Goal: Transaction & Acquisition: Purchase product/service

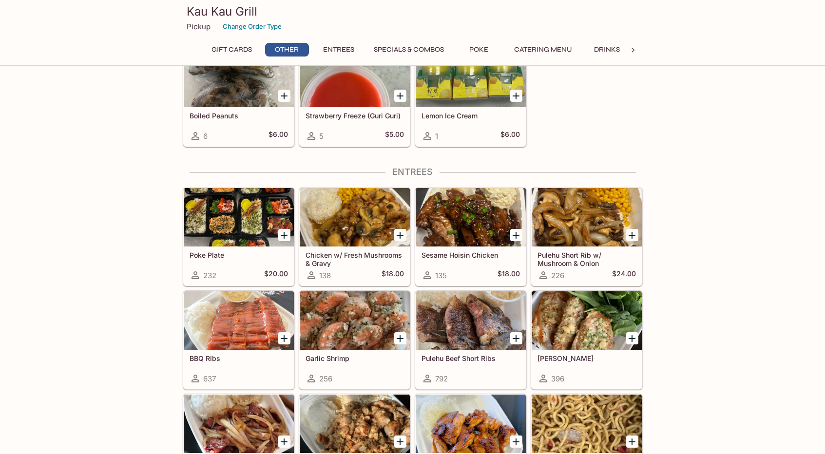
scroll to position [487, 0]
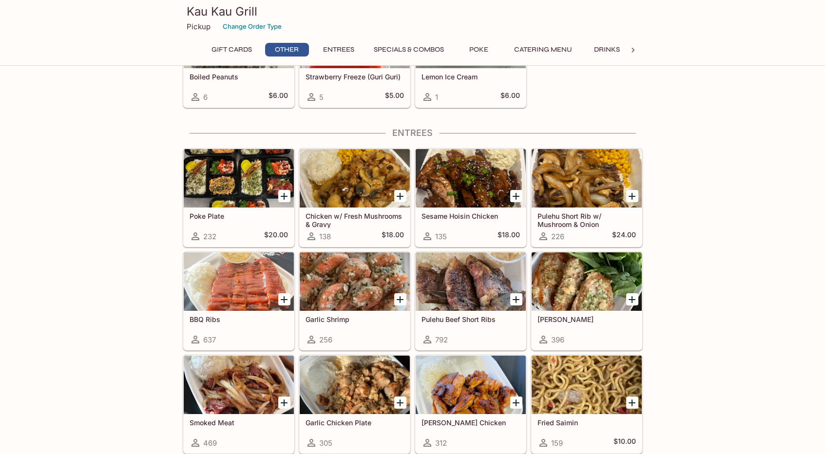
click at [356, 186] on div at bounding box center [355, 178] width 110 height 58
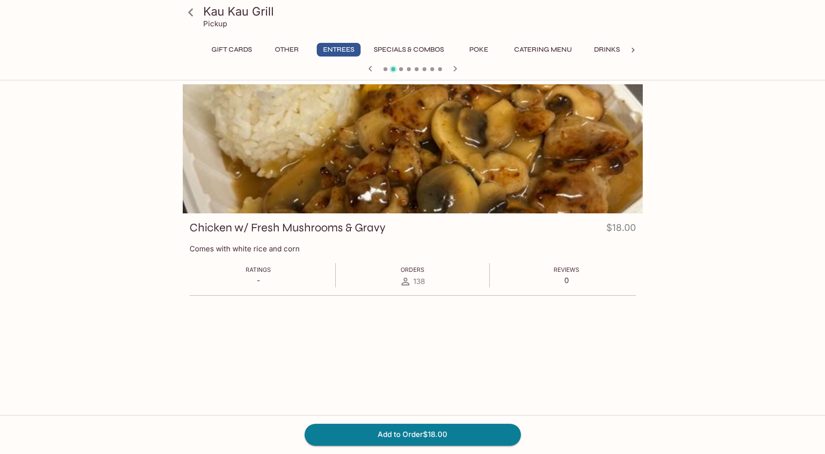
click at [191, 16] on icon at bounding box center [190, 12] width 17 height 17
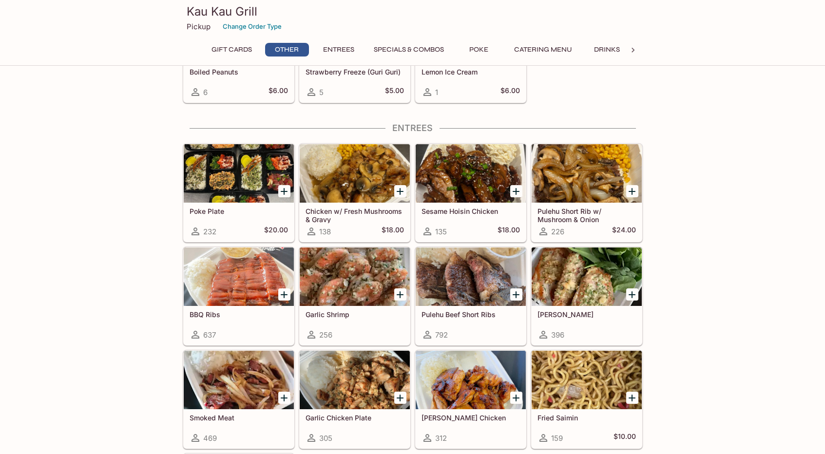
scroll to position [487, 0]
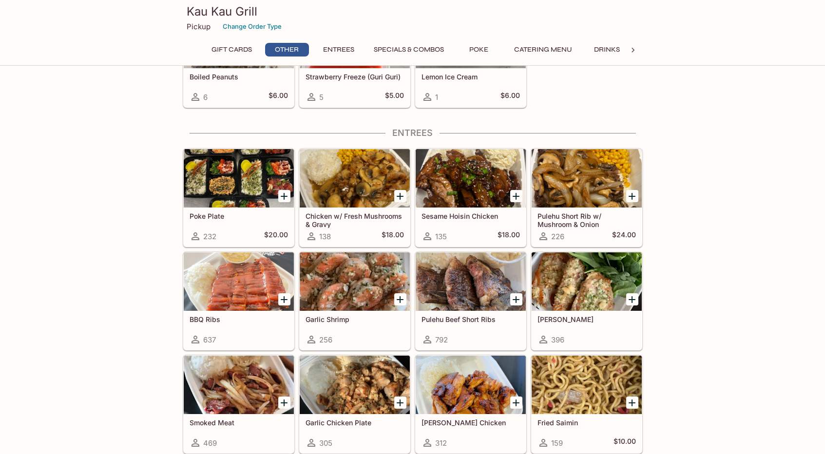
click at [454, 179] on div at bounding box center [471, 178] width 110 height 58
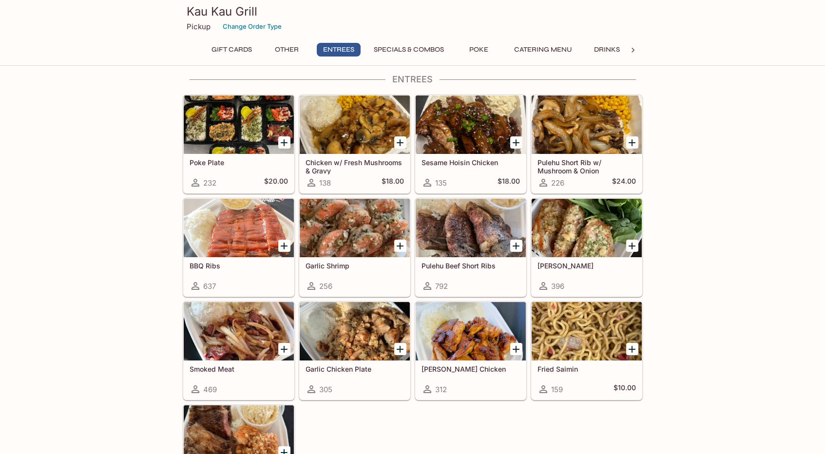
scroll to position [492, 0]
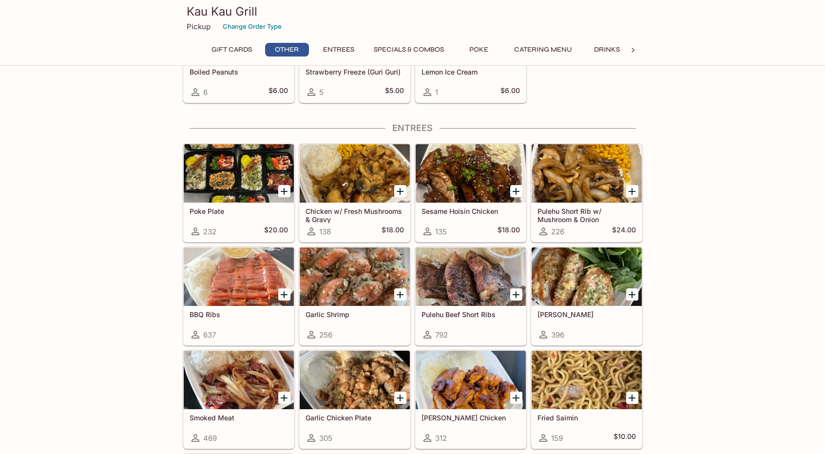
click at [403, 191] on icon "Add Chicken w/ Fresh Mushrooms & Gravy" at bounding box center [400, 191] width 7 height 7
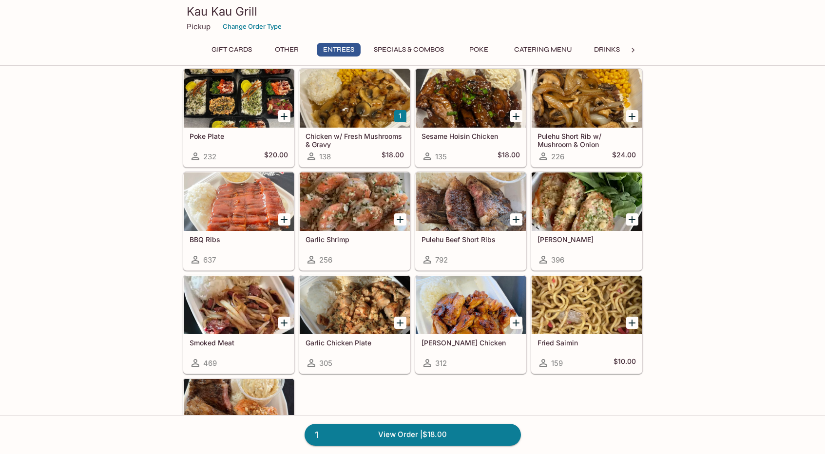
scroll to position [590, 0]
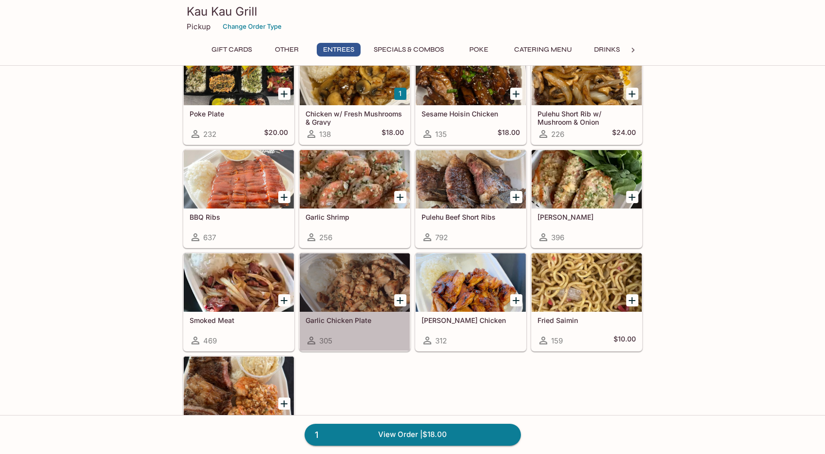
click at [336, 285] on div at bounding box center [355, 282] width 110 height 58
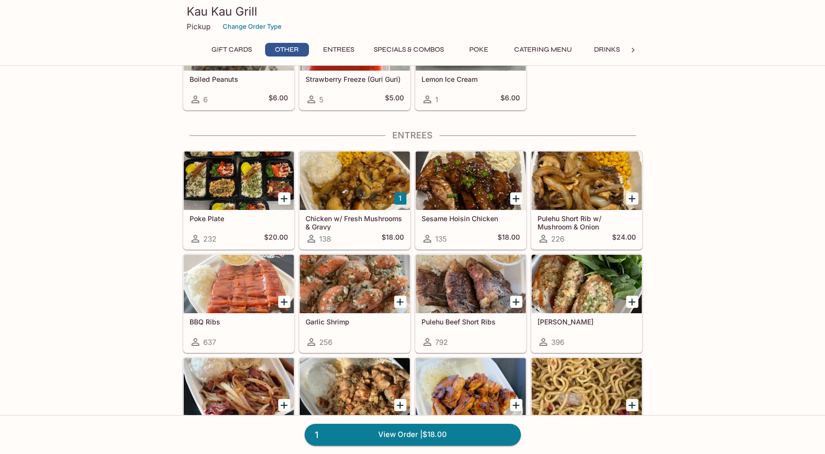
scroll to position [492, 0]
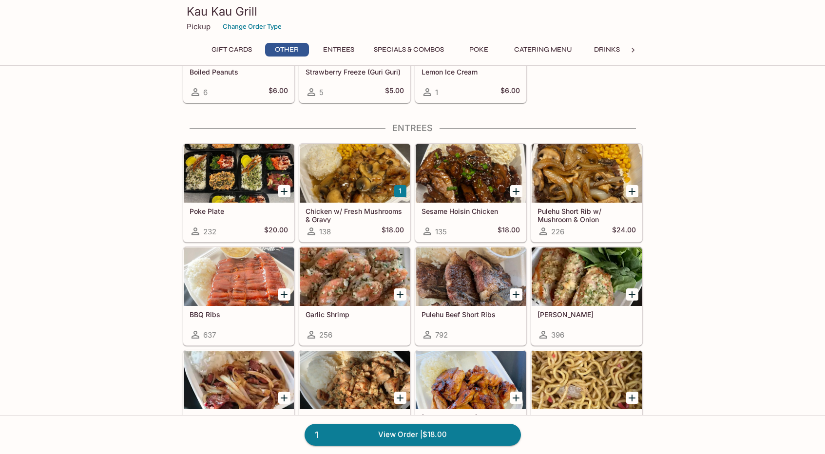
click at [450, 286] on div at bounding box center [471, 277] width 110 height 58
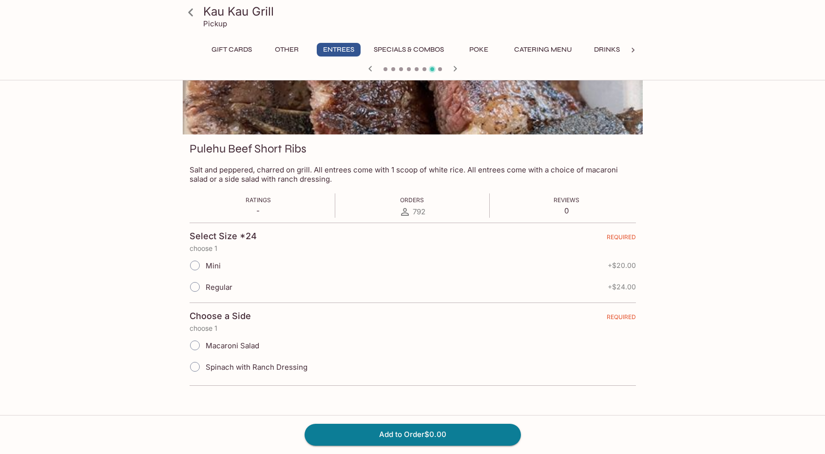
scroll to position [84, 0]
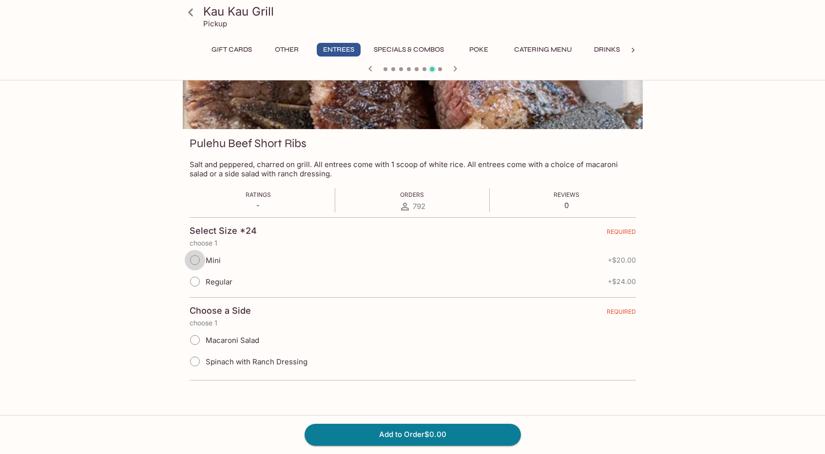
click at [196, 264] on input "Mini" at bounding box center [195, 260] width 20 height 20
radio input "true"
click at [194, 362] on input "Spinach with Ranch Dressing" at bounding box center [195, 361] width 20 height 20
radio input "true"
click at [384, 432] on button "Add to Order $20.00" at bounding box center [413, 434] width 216 height 21
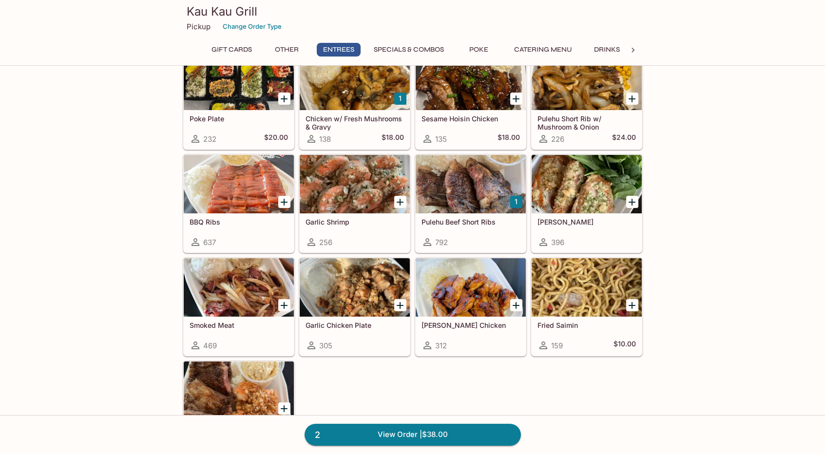
scroll to position [536, 0]
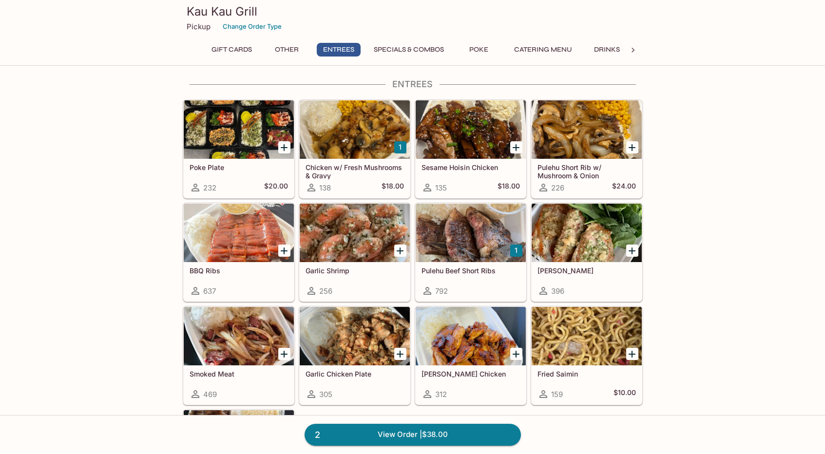
click at [283, 251] on icon "Add BBQ Ribs" at bounding box center [284, 251] width 7 height 7
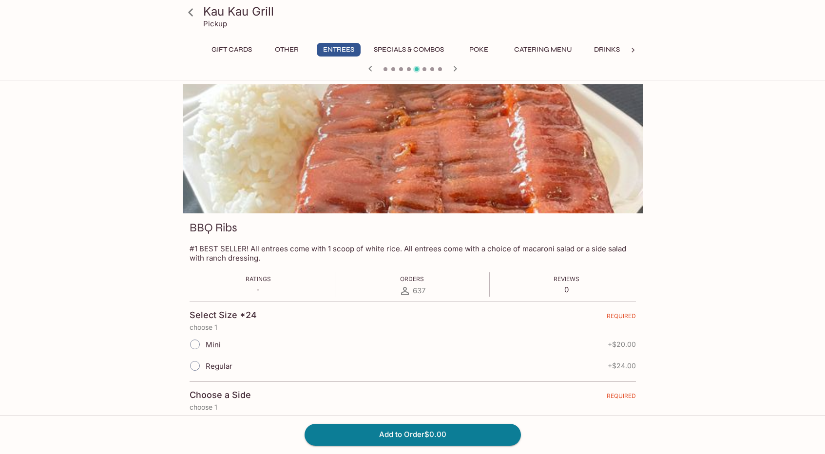
click at [194, 366] on input "Regular" at bounding box center [195, 366] width 20 height 20
radio input "true"
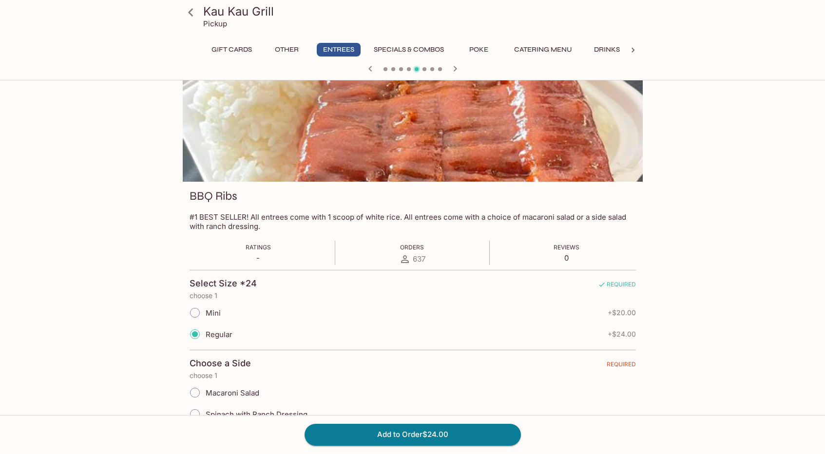
scroll to position [84, 0]
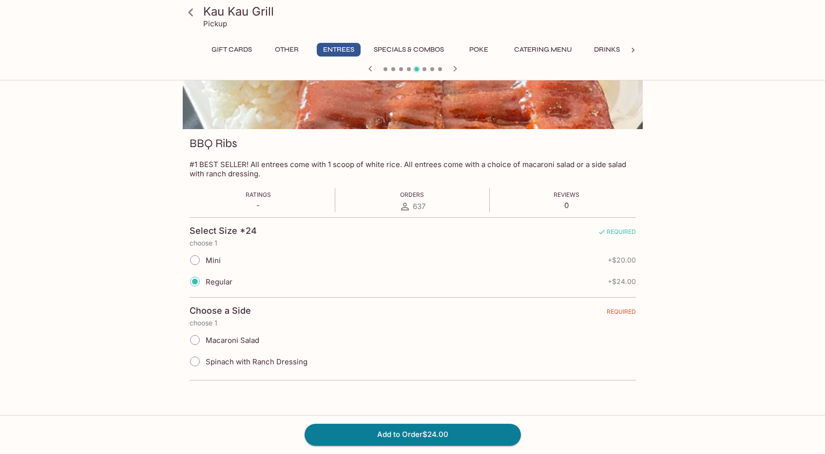
drag, startPoint x: 194, startPoint y: 362, endPoint x: 172, endPoint y: 358, distance: 22.2
click at [194, 362] on input "Spinach with Ranch Dressing" at bounding box center [195, 361] width 20 height 20
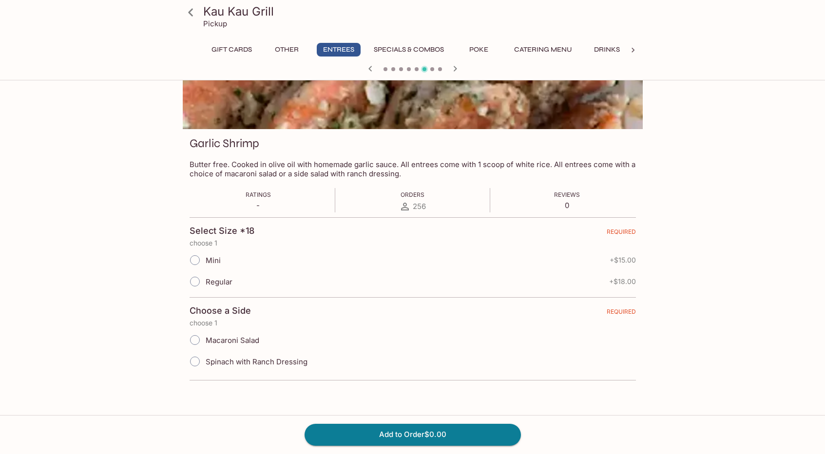
click at [369, 73] on icon "button" at bounding box center [371, 69] width 12 height 12
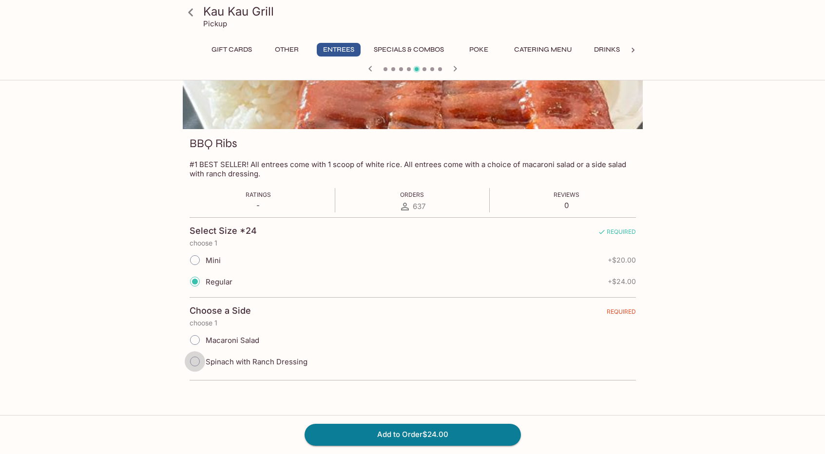
click at [194, 362] on input "Spinach with Ranch Dressing" at bounding box center [195, 361] width 20 height 20
radio input "true"
click at [397, 436] on button "Add to Order $24.00" at bounding box center [413, 434] width 216 height 21
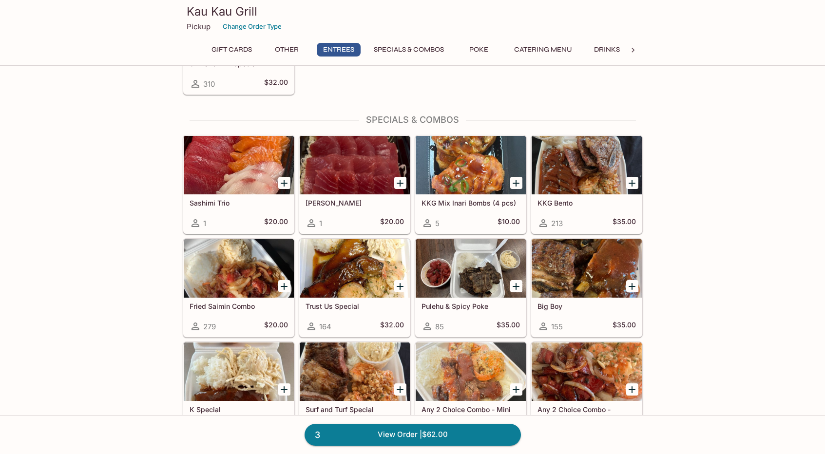
scroll to position [975, 0]
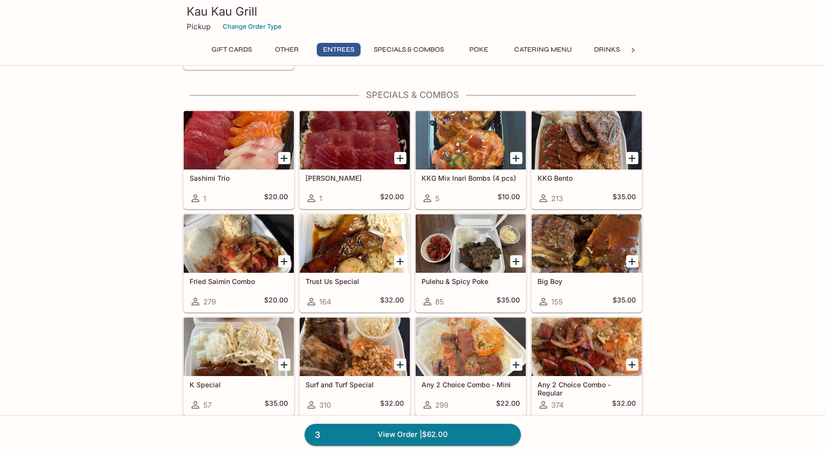
click at [572, 358] on div at bounding box center [587, 347] width 110 height 58
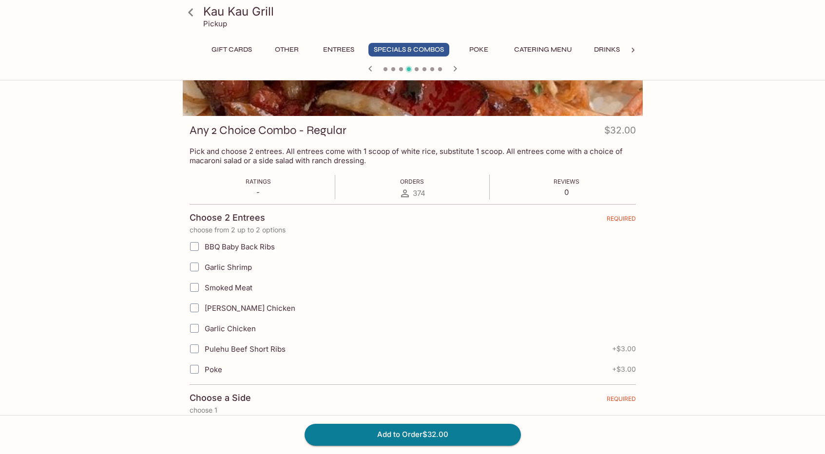
scroll to position [146, 0]
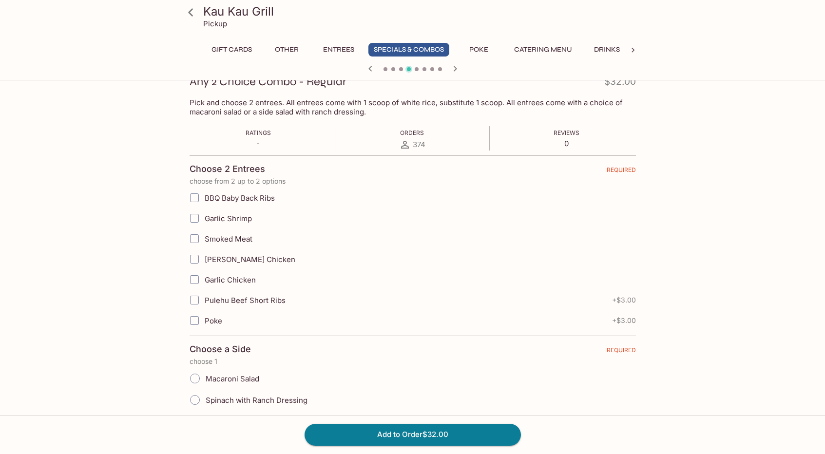
click at [192, 301] on input "Pulehu Beef Short Ribs" at bounding box center [194, 299] width 19 height 19
checkbox input "true"
click at [194, 193] on input "BBQ Baby Back Ribs" at bounding box center [194, 197] width 19 height 19
checkbox input "true"
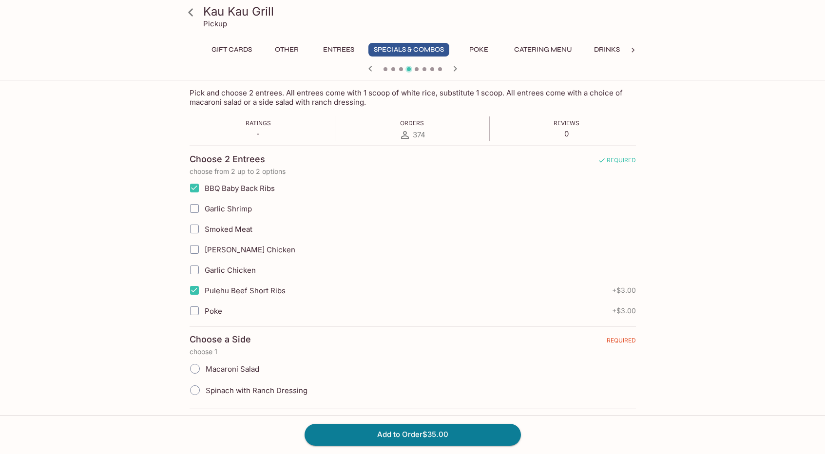
scroll to position [165, 0]
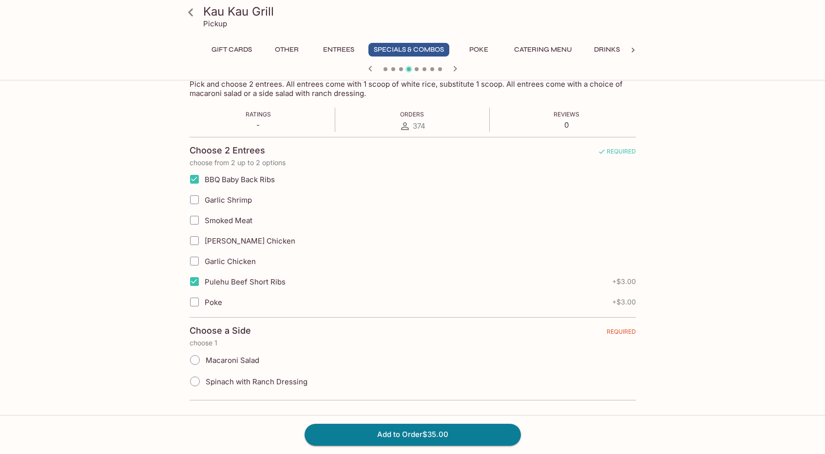
click at [194, 362] on input "Macaroni Salad" at bounding box center [195, 360] width 20 height 20
radio input "true"
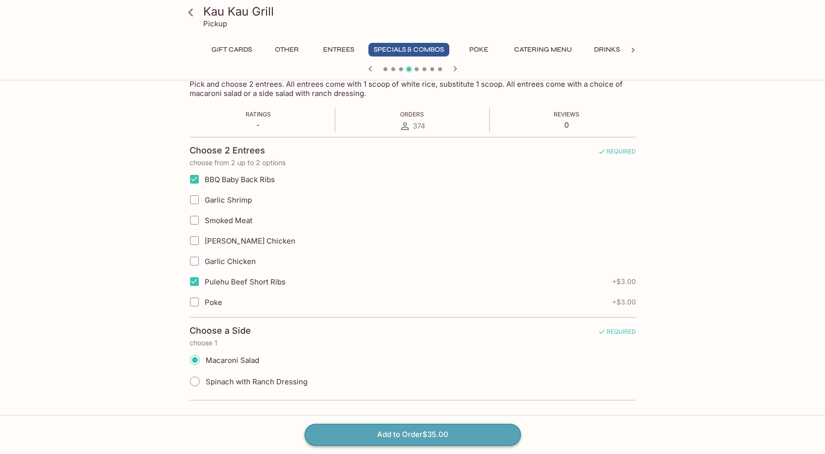
click at [406, 434] on button "Add to Order $35.00" at bounding box center [413, 434] width 216 height 21
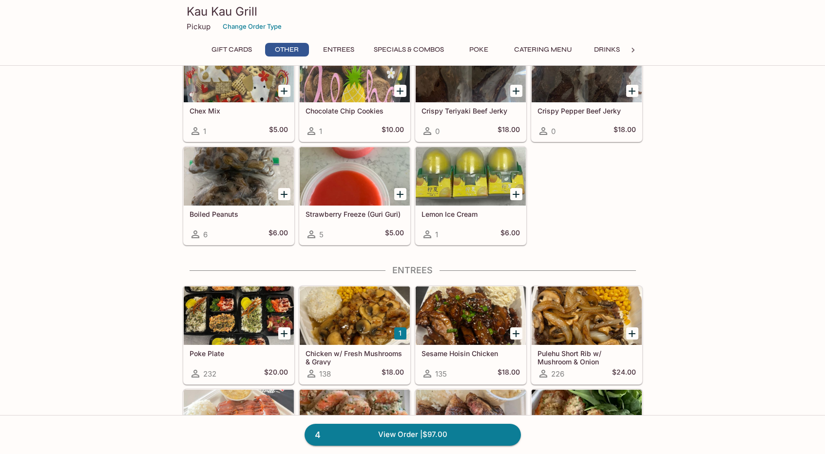
scroll to position [487, 0]
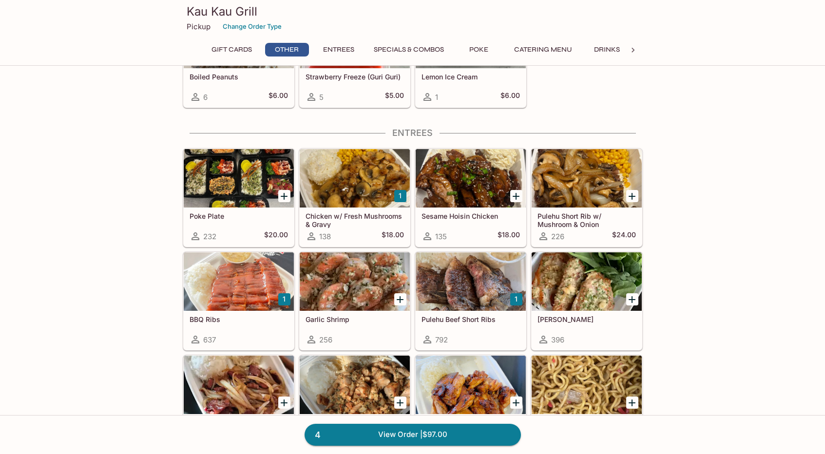
click at [283, 300] on button "1" at bounding box center [284, 299] width 12 height 12
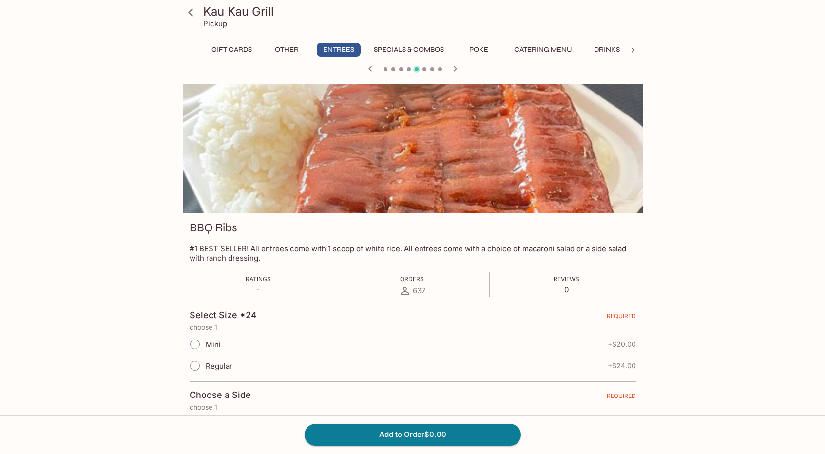
click at [194, 369] on input "Regular" at bounding box center [195, 366] width 20 height 20
radio input "true"
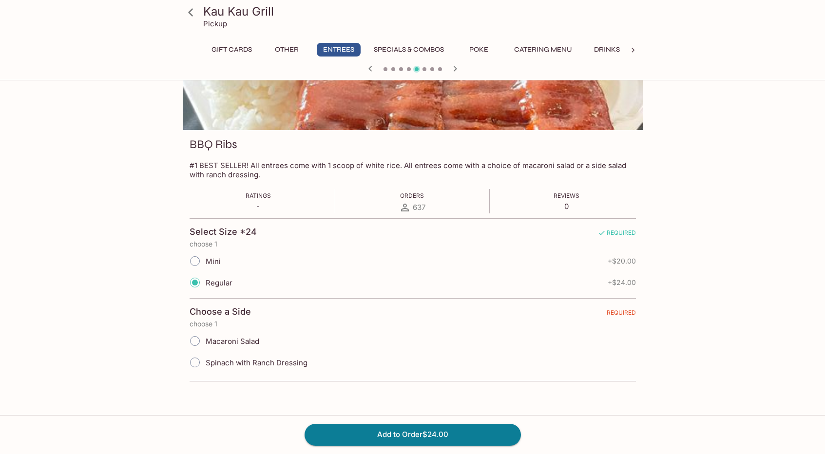
scroll to position [84, 0]
click at [193, 363] on input "Spinach with Ranch Dressing" at bounding box center [195, 361] width 20 height 20
radio input "true"
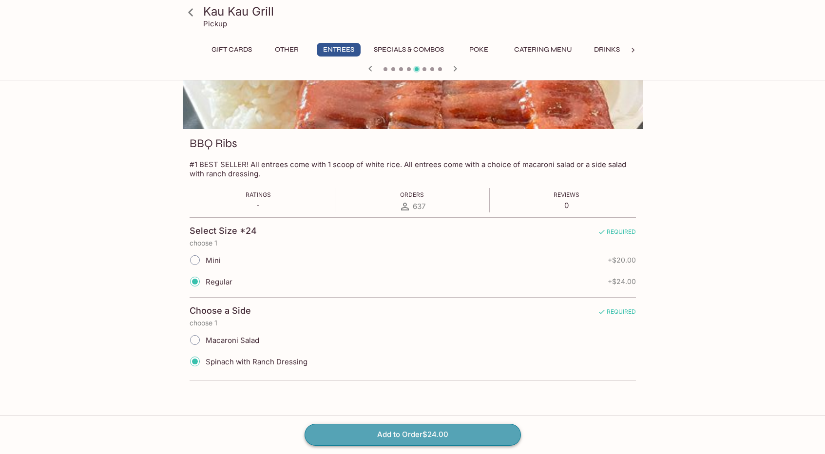
click at [407, 437] on button "Add to Order $24.00" at bounding box center [413, 434] width 216 height 21
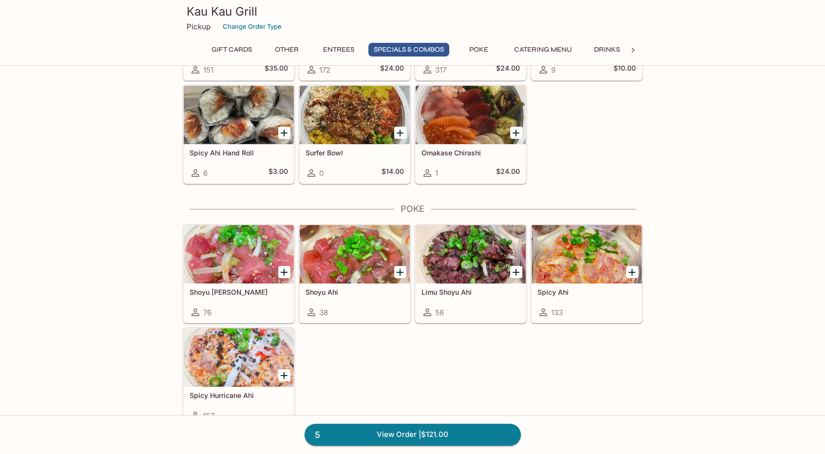
scroll to position [1365, 0]
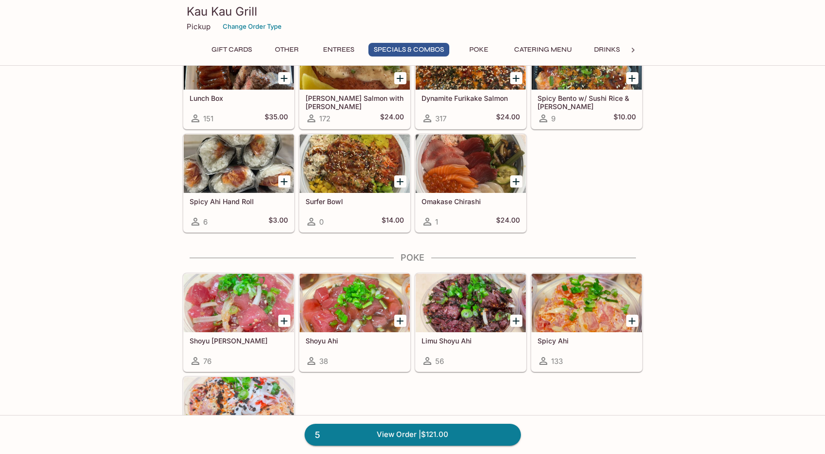
click at [330, 168] on div at bounding box center [355, 164] width 110 height 58
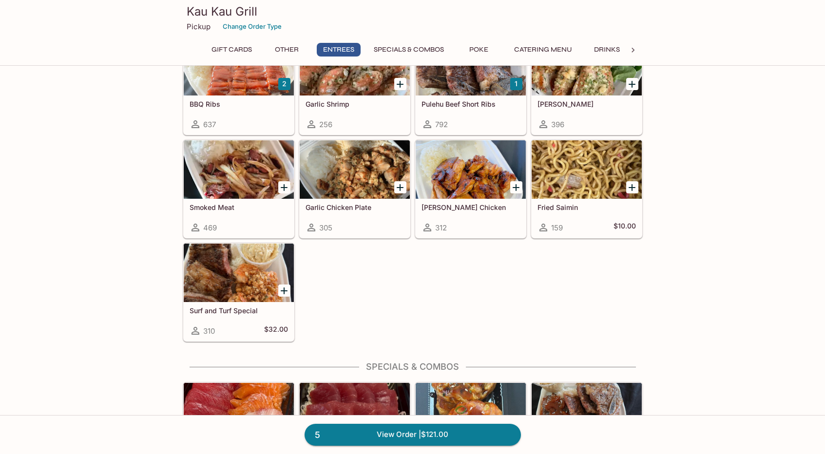
scroll to position [736, 0]
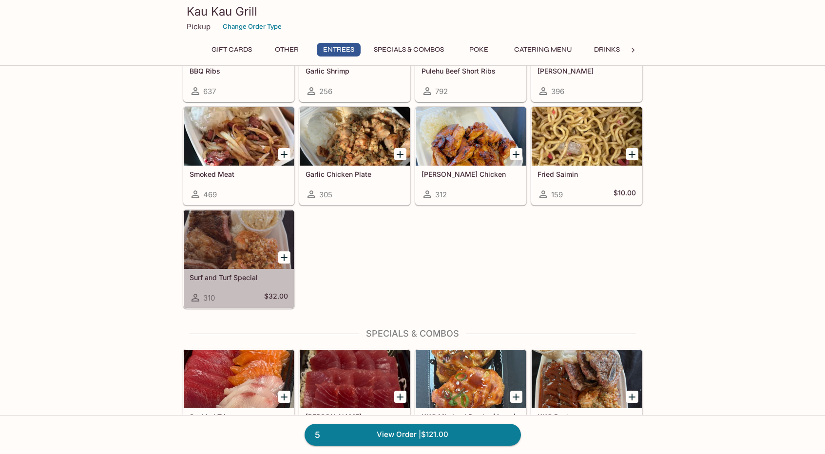
click at [234, 250] on div at bounding box center [239, 240] width 110 height 58
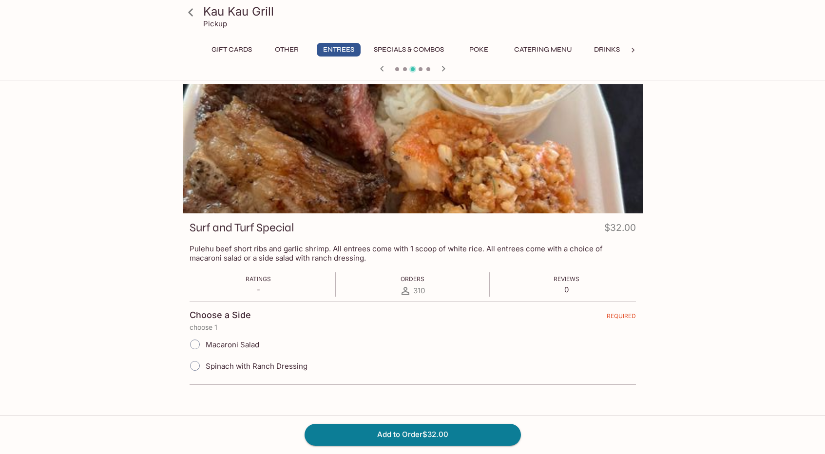
click at [194, 367] on input "Spinach with Ranch Dressing" at bounding box center [195, 366] width 20 height 20
radio input "true"
click at [391, 433] on button "Add to Order $32.00" at bounding box center [413, 434] width 216 height 21
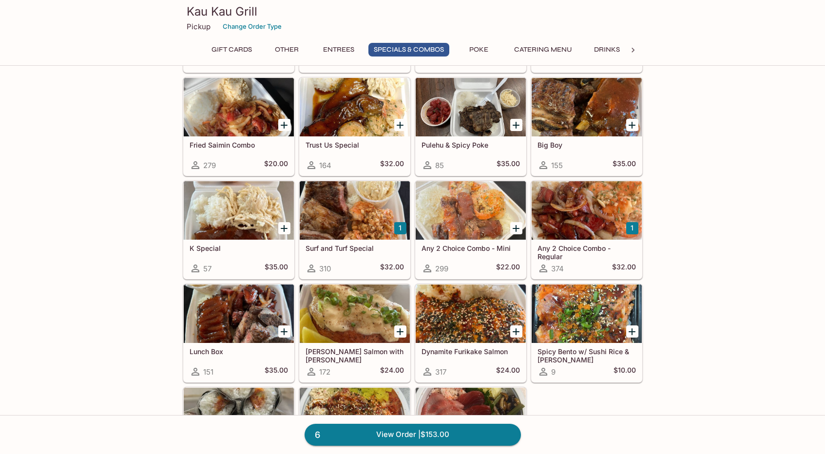
scroll to position [926, 0]
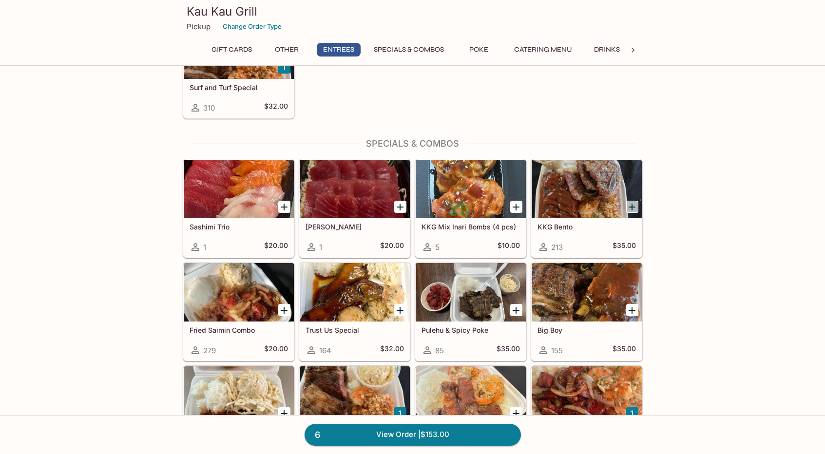
click at [631, 208] on icon "Add KKG Bento" at bounding box center [632, 207] width 12 height 12
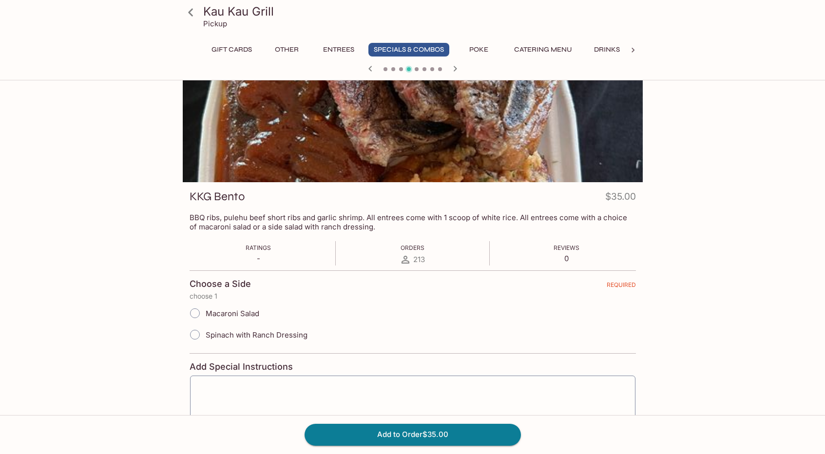
scroll to position [49, 0]
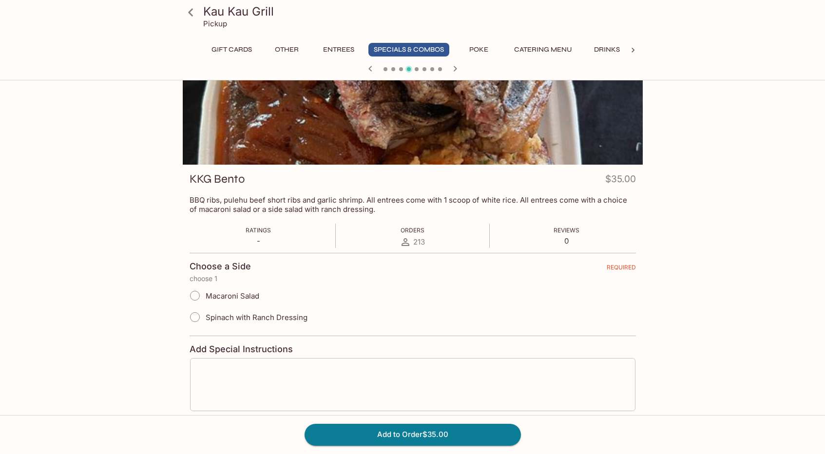
click at [207, 371] on textarea at bounding box center [413, 385] width 432 height 37
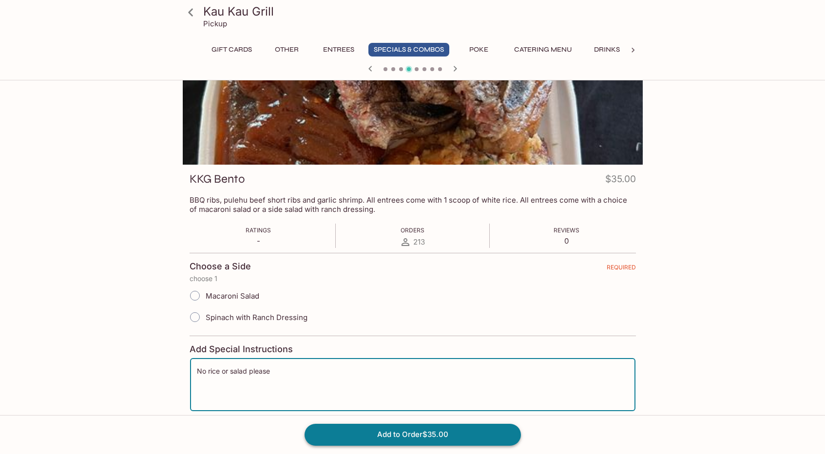
type textarea "No rice or salad please"
click at [364, 438] on button "Add to Order $35.00" at bounding box center [413, 434] width 216 height 21
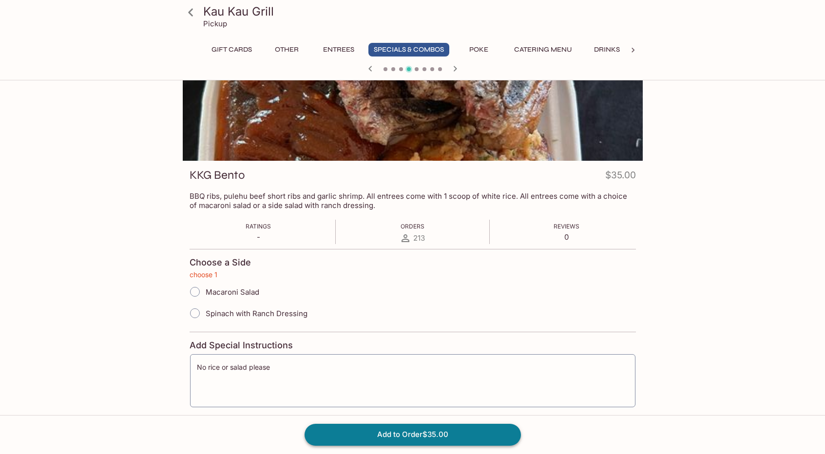
scroll to position [121, 0]
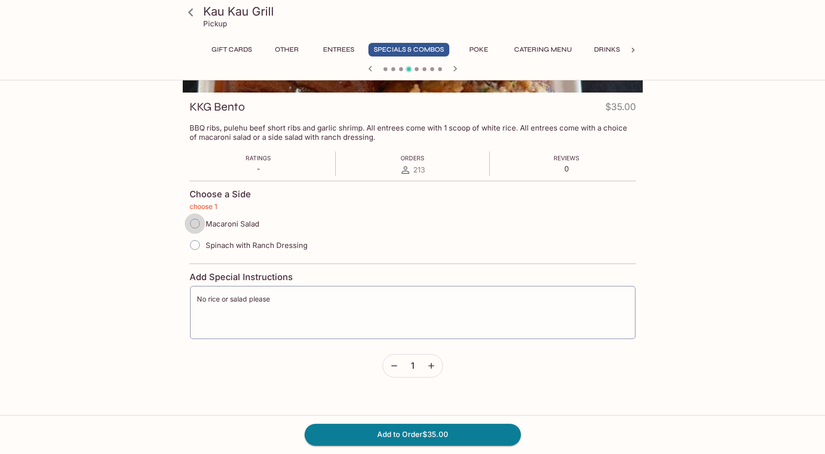
click at [194, 224] on input "Macaroni Salad" at bounding box center [195, 223] width 20 height 20
radio input "true"
click at [396, 434] on button "Add to Order $35.00" at bounding box center [413, 434] width 216 height 21
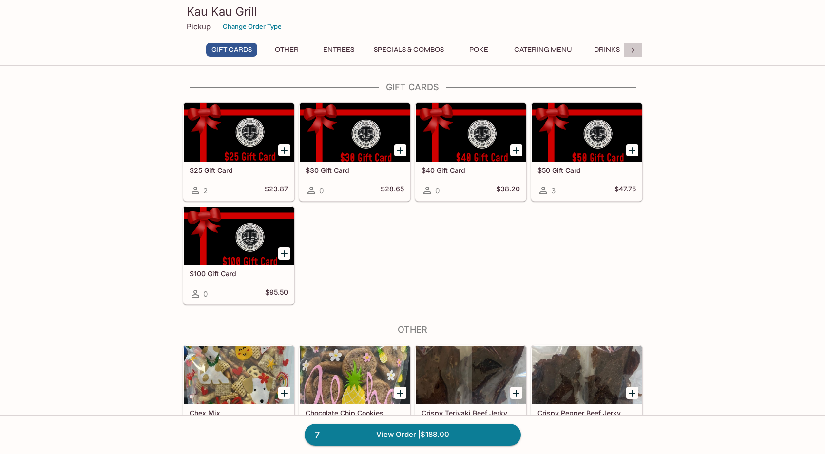
click at [637, 52] on icon at bounding box center [633, 50] width 10 height 10
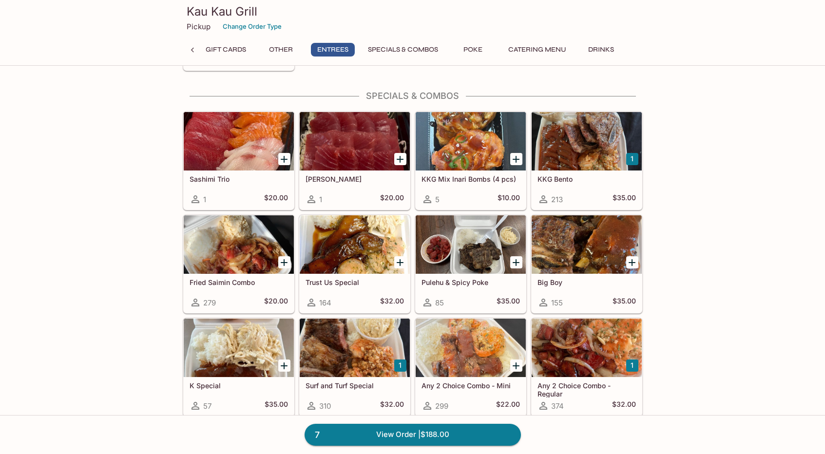
scroll to position [975, 0]
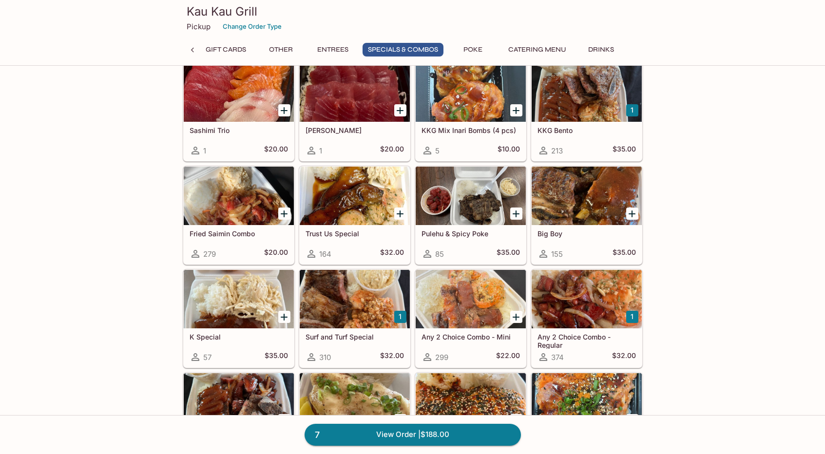
click at [401, 318] on button "1" at bounding box center [400, 317] width 12 height 12
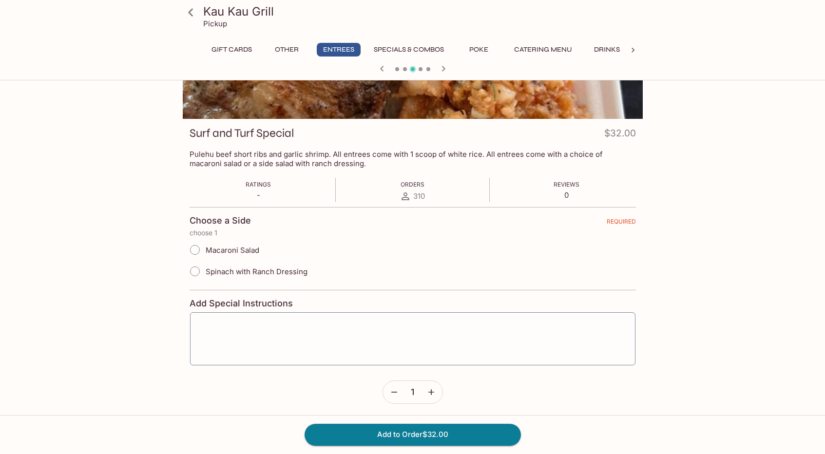
scroll to position [97, 0]
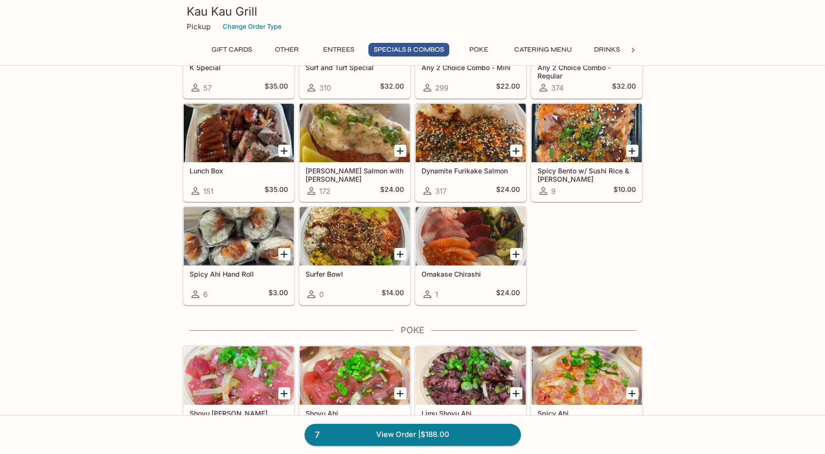
scroll to position [1276, 0]
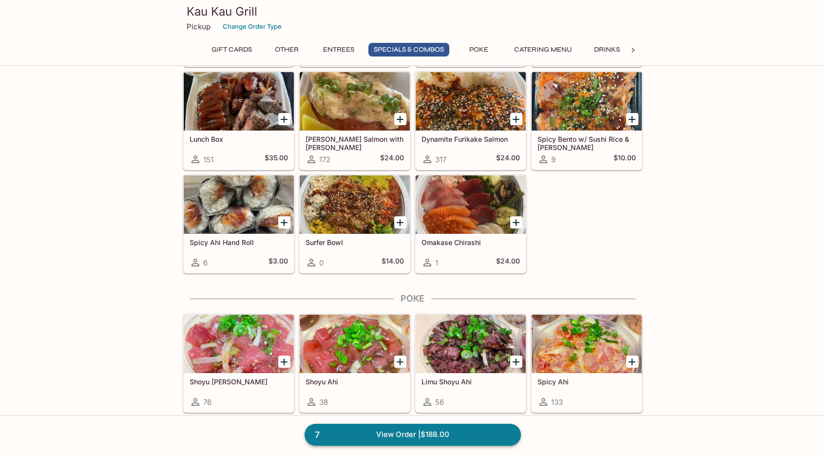
click at [403, 436] on link "7 View Order | $188.00" at bounding box center [413, 434] width 216 height 21
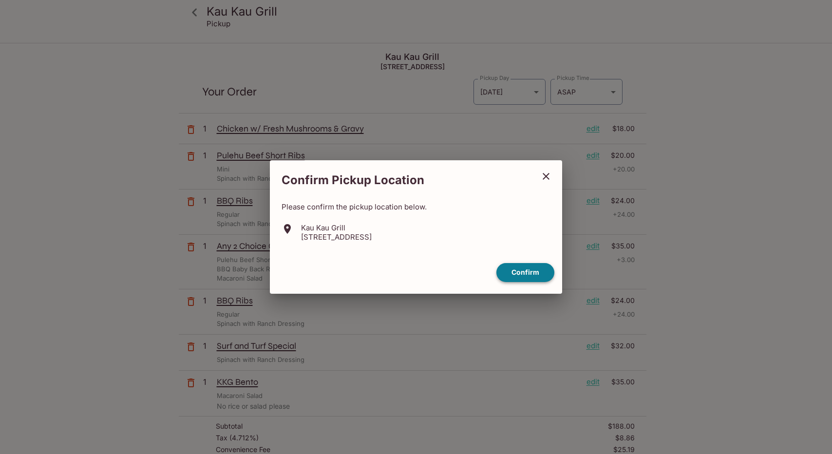
click at [524, 275] on button "Confirm" at bounding box center [526, 272] width 58 height 19
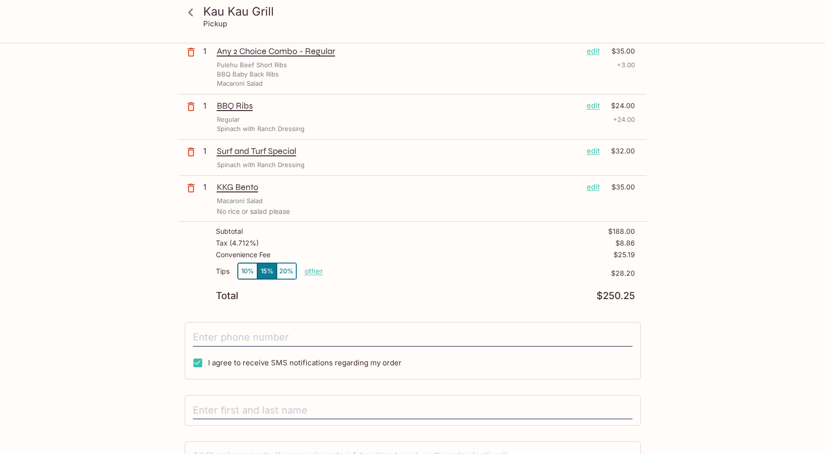
scroll to position [244, 0]
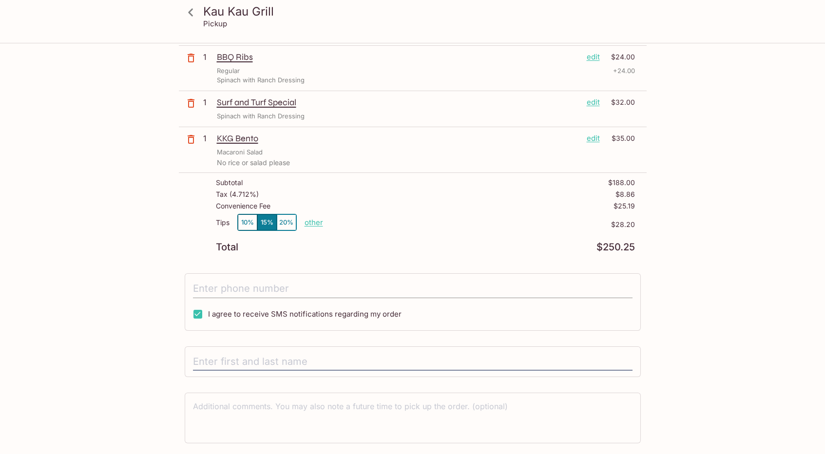
click at [233, 287] on input "tel" at bounding box center [413, 289] width 440 height 19
type input "[PHONE_NUMBER]"
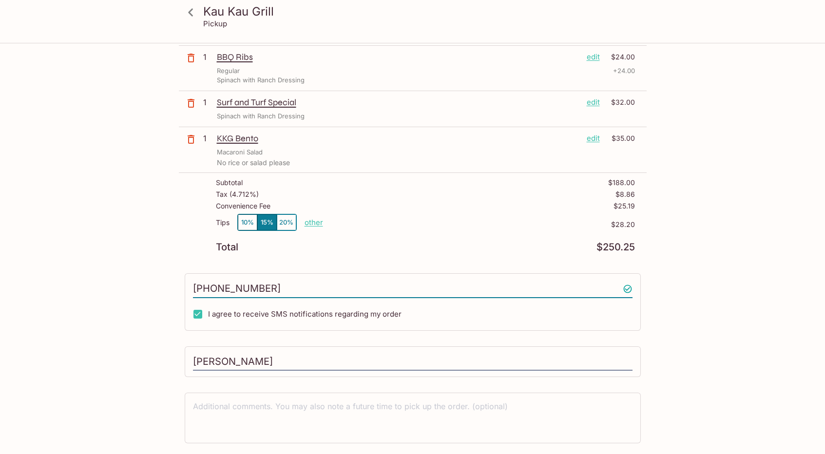
click at [117, 293] on div "Kau Kau Grill Pickup Kau Kau Grill [STREET_ADDRESS] Your Order Pickup Day [DATE…" at bounding box center [413, 141] width 624 height 683
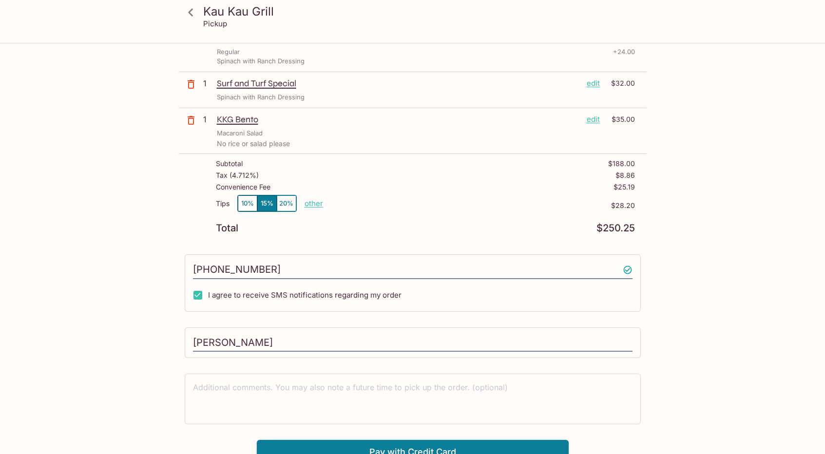
scroll to position [273, 0]
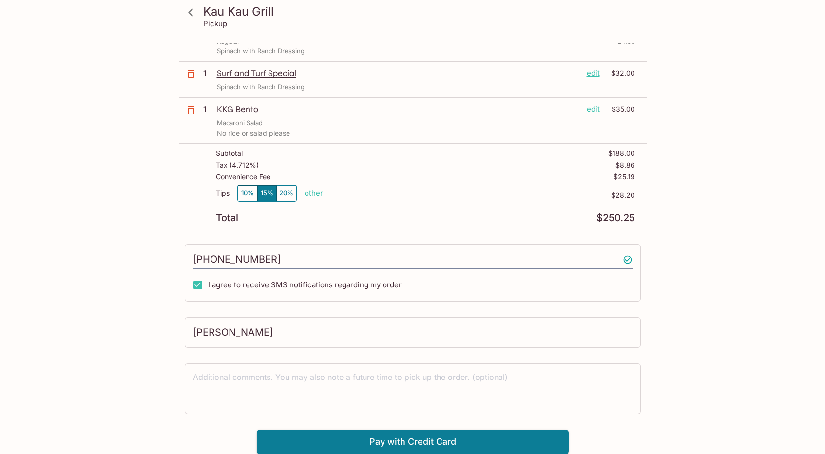
click at [269, 331] on input "[PERSON_NAME]" at bounding box center [413, 333] width 440 height 19
type input "[PERSON_NAME]"
click at [233, 371] on div "x" at bounding box center [413, 389] width 440 height 38
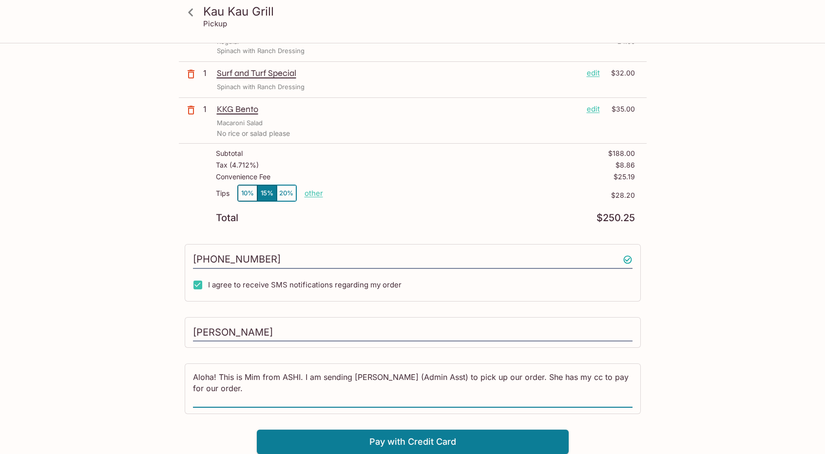
scroll to position [224, 0]
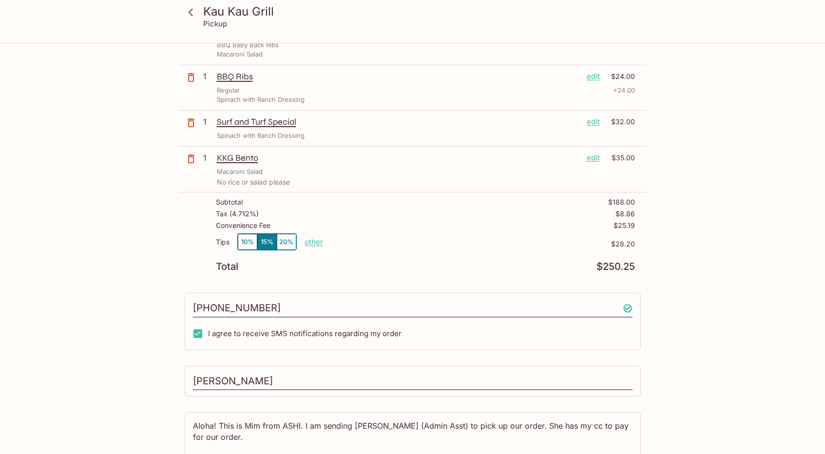
type textarea "Aloha! This is Mim from ASHI. I am sending [PERSON_NAME] (Admin Asst) to pick u…"
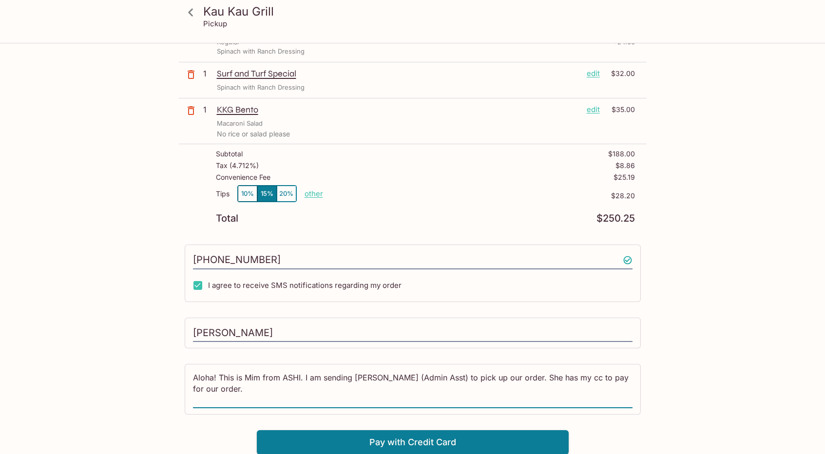
scroll to position [273, 0]
click at [401, 445] on button "Pay with Credit Card" at bounding box center [413, 442] width 312 height 24
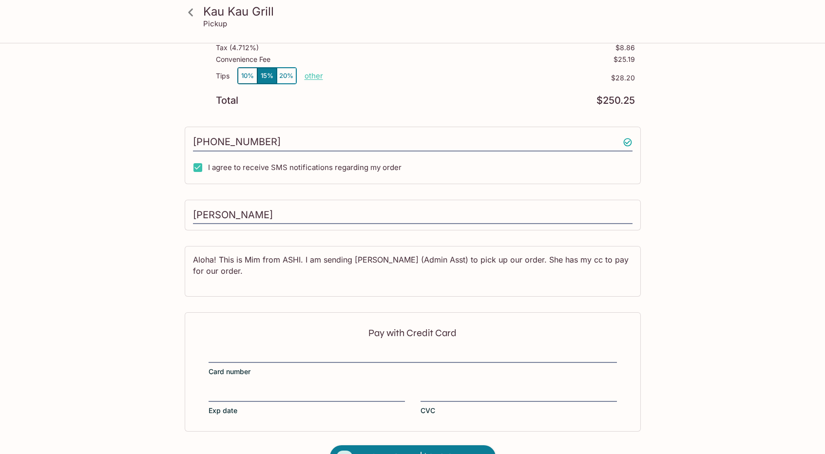
scroll to position [419, 0]
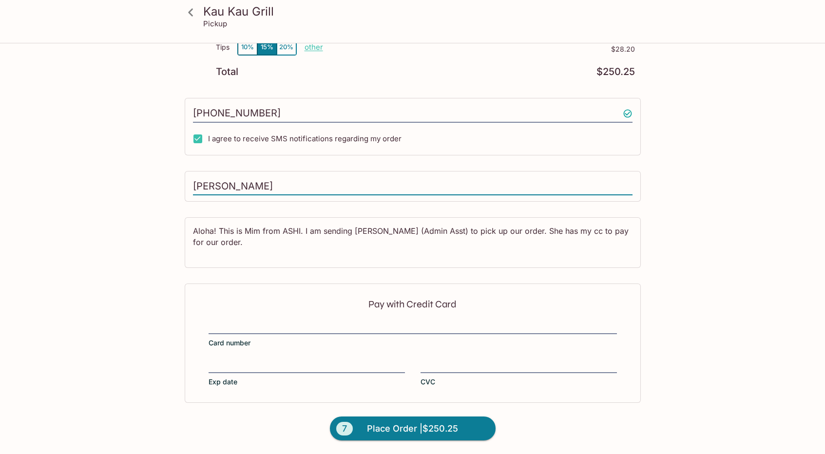
click at [213, 186] on input "[PERSON_NAME]" at bounding box center [413, 186] width 440 height 19
type input "[PERSON_NAME]"
click at [405, 427] on span "Place Order | $250.25" at bounding box center [412, 429] width 91 height 16
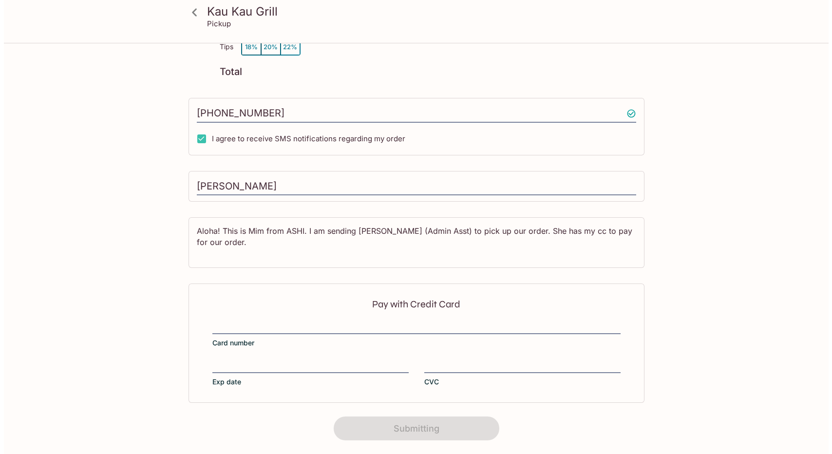
scroll to position [130, 0]
